Goal: Find specific page/section: Find specific page/section

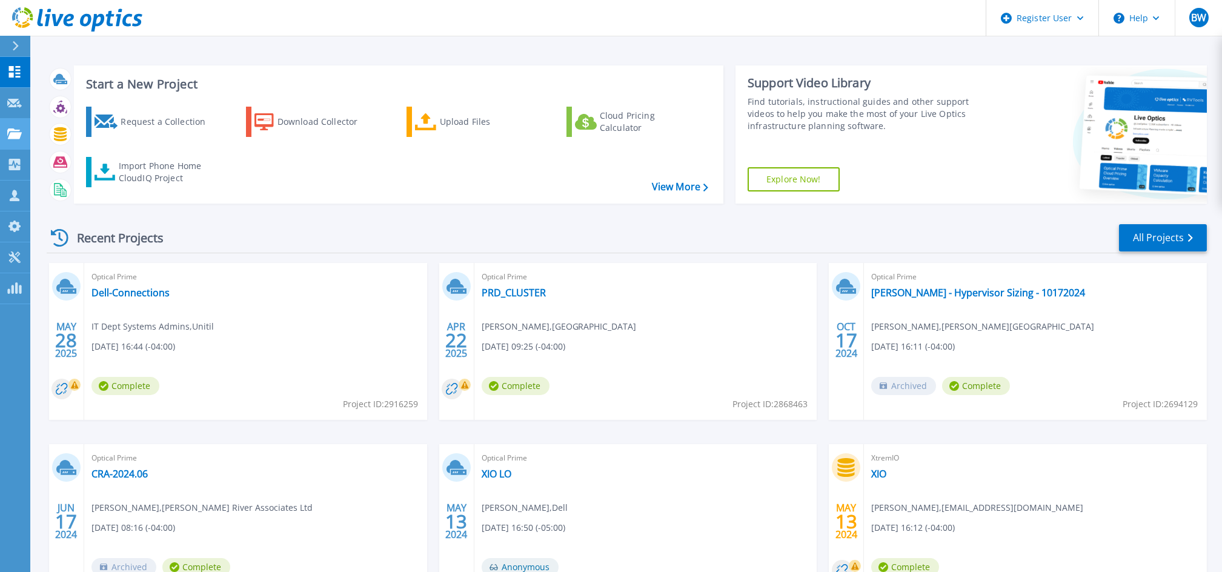
click at [18, 139] on link "Projects Projects" at bounding box center [15, 134] width 30 height 31
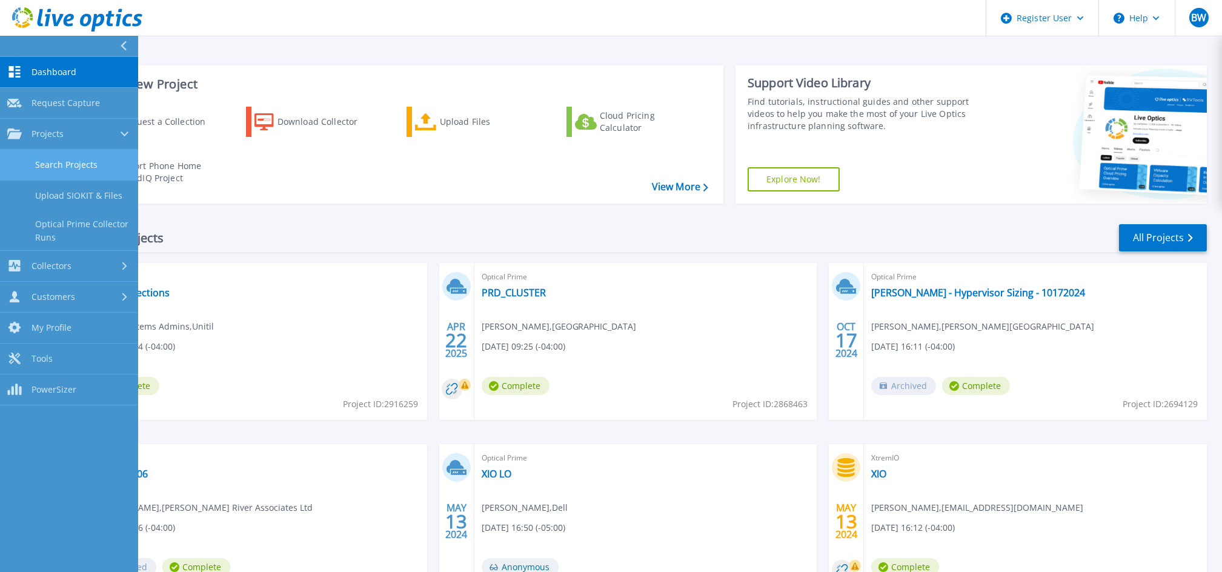
click at [66, 168] on link "Search Projects" at bounding box center [69, 165] width 138 height 31
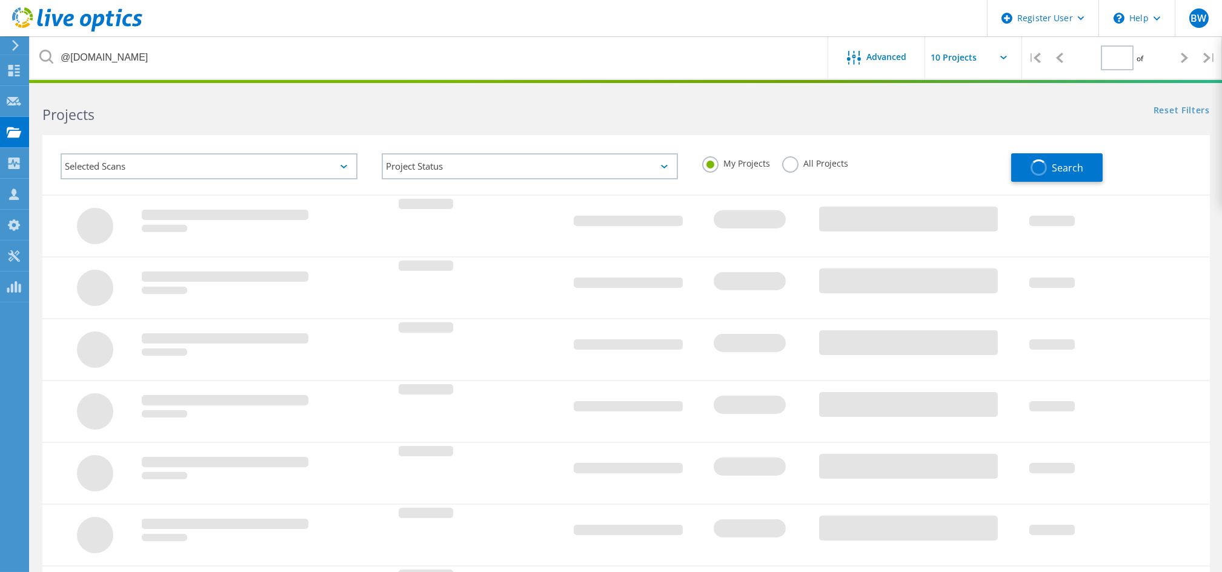
type input "1"
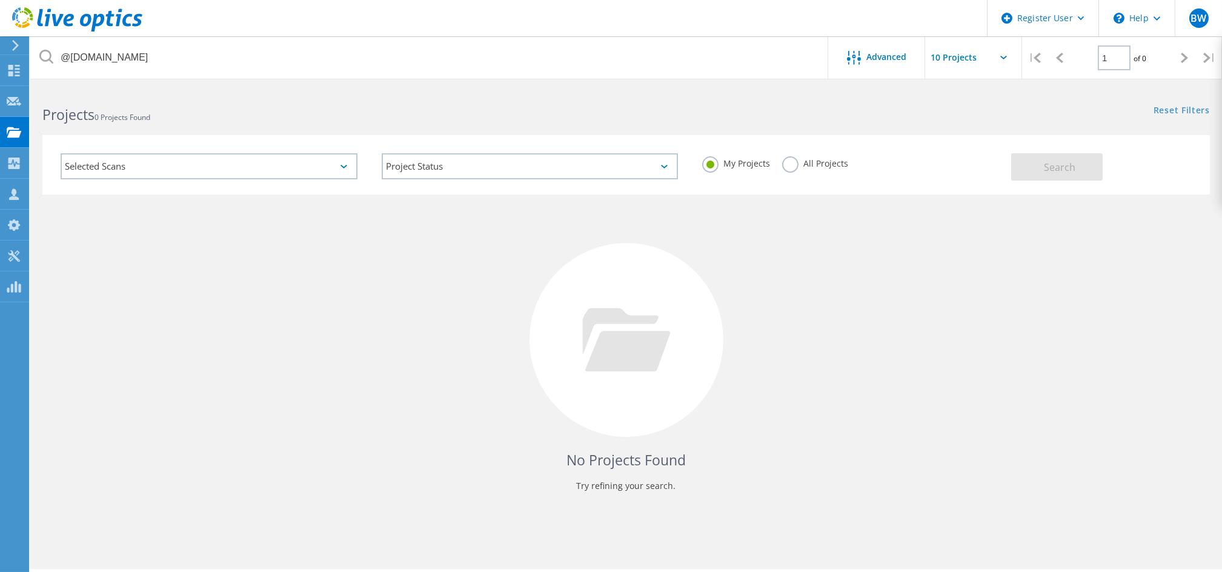
click at [816, 173] on div "All Projects" at bounding box center [815, 165] width 66 height 18
click at [802, 161] on label "All Projects" at bounding box center [815, 162] width 66 height 12
click at [0, 0] on input "All Projects" at bounding box center [0, 0] width 0 height 0
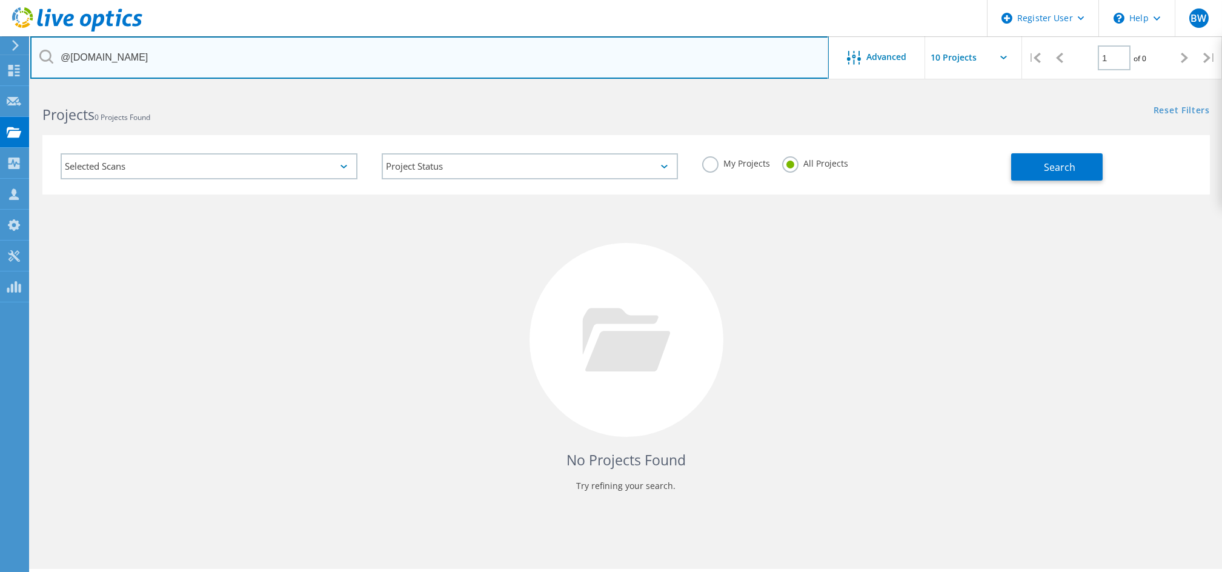
click at [483, 65] on input "@[DOMAIN_NAME]" at bounding box center [429, 57] width 798 height 42
type input "@[DOMAIN_NAME]"
click at [66, 61] on input "@[DOMAIN_NAME]" at bounding box center [429, 57] width 798 height 42
